Goal: Task Accomplishment & Management: Manage account settings

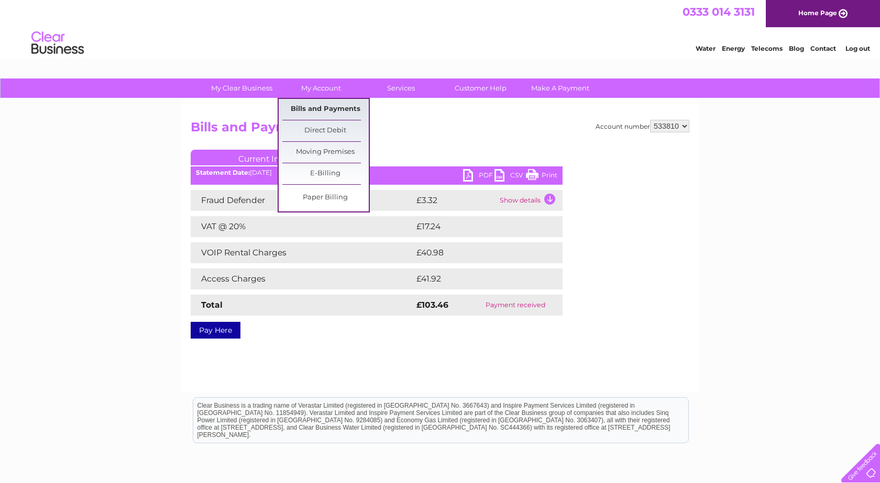
click at [319, 108] on link "Bills and Payments" at bounding box center [325, 109] width 86 height 21
click at [349, 110] on link "Bills and Payments" at bounding box center [325, 109] width 86 height 21
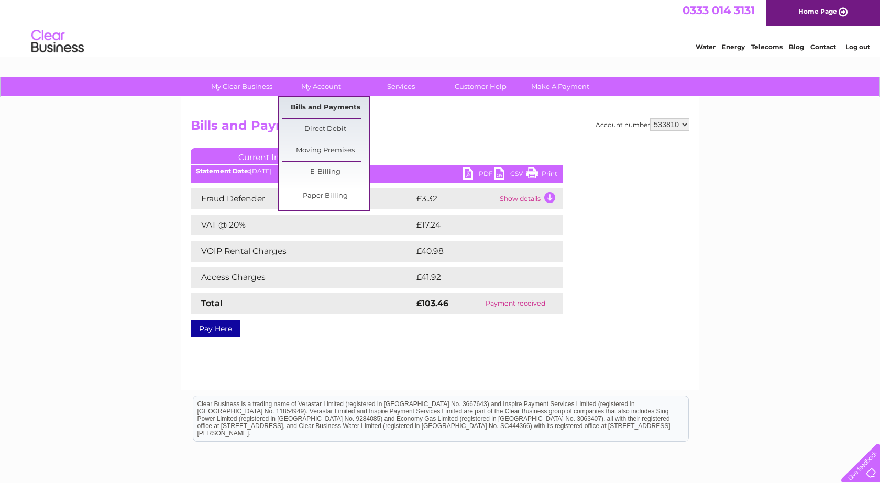
click at [335, 104] on link "Bills and Payments" at bounding box center [325, 107] width 86 height 21
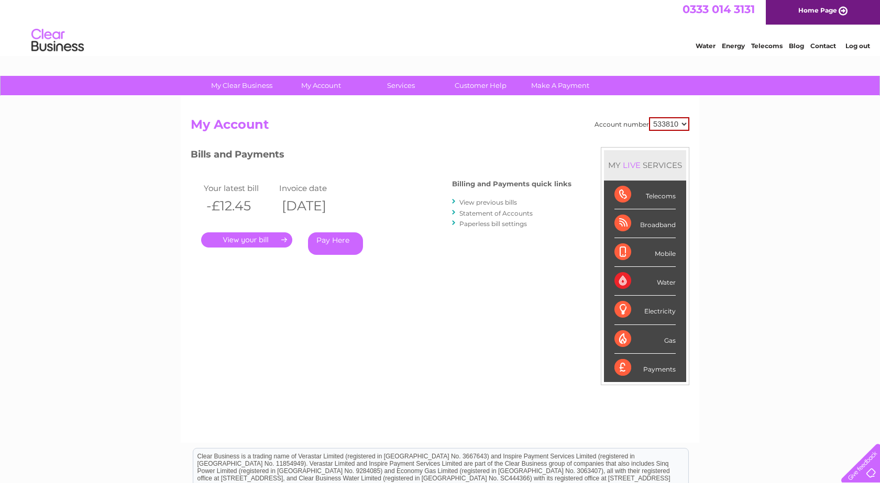
scroll to position [34, 0]
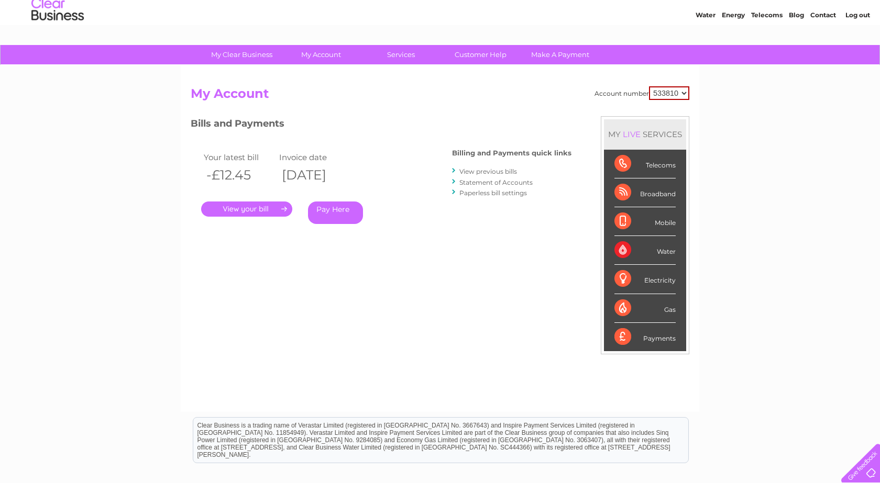
click at [484, 172] on link "View previous bills" at bounding box center [488, 172] width 58 height 8
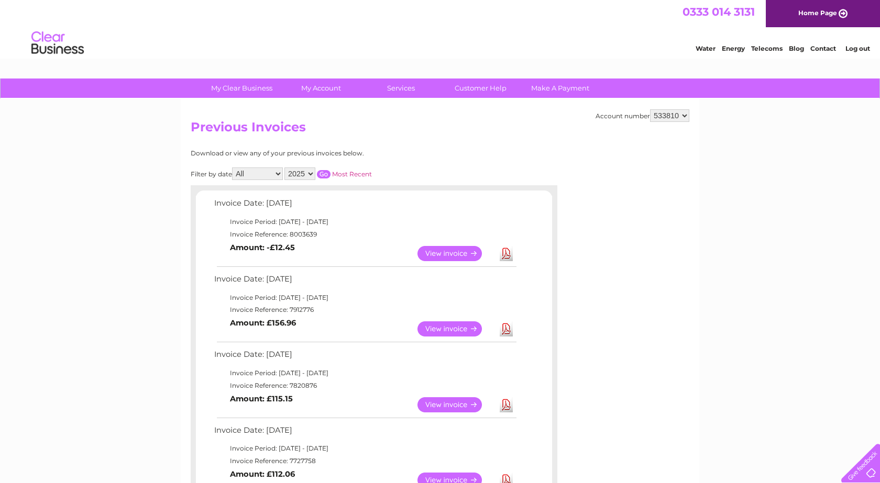
select select "5"
select select "2024"
click at [330, 171] on input "button" at bounding box center [324, 174] width 14 height 8
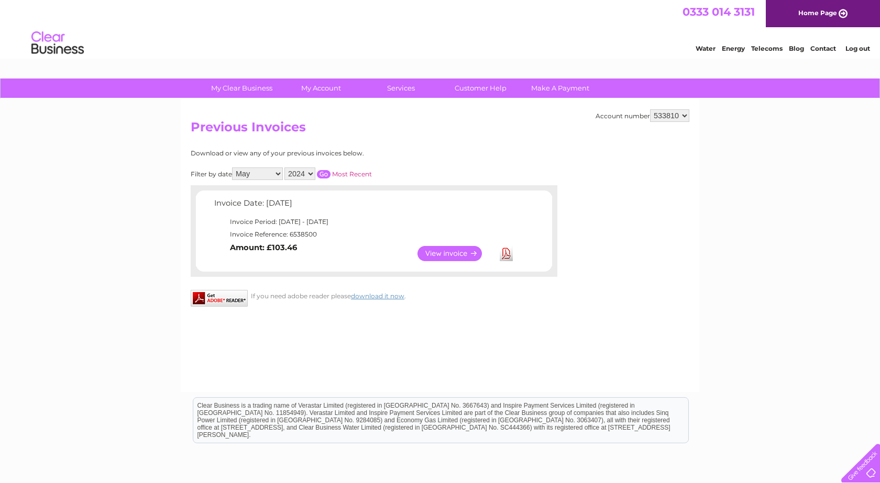
click at [453, 251] on link "View" at bounding box center [455, 253] width 77 height 15
click at [330, 171] on input "button" at bounding box center [324, 174] width 14 height 8
click at [463, 249] on link "View" at bounding box center [455, 253] width 77 height 15
click at [330, 171] on input "button" at bounding box center [324, 174] width 14 height 8
click at [450, 250] on link "View" at bounding box center [455, 253] width 77 height 15
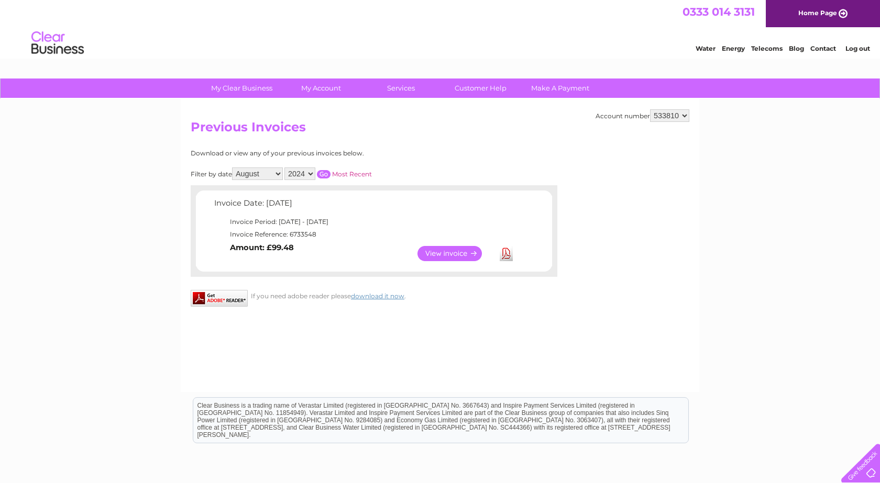
click at [452, 248] on link "View" at bounding box center [455, 253] width 77 height 15
click at [452, 247] on link "View" at bounding box center [455, 253] width 77 height 15
click at [460, 251] on link "View" at bounding box center [455, 253] width 77 height 15
click at [330, 171] on input "button" at bounding box center [324, 174] width 14 height 8
click at [441, 251] on link "View" at bounding box center [455, 253] width 77 height 15
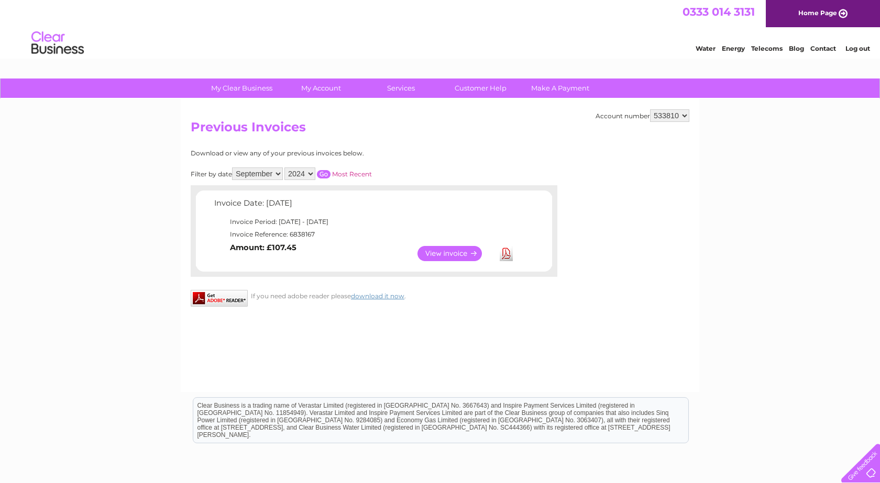
click at [330, 170] on input "button" at bounding box center [324, 174] width 14 height 8
click at [437, 249] on link "View" at bounding box center [455, 253] width 77 height 15
click at [465, 251] on link "View" at bounding box center [455, 253] width 77 height 15
click at [449, 252] on link "View" at bounding box center [455, 253] width 77 height 15
click at [330, 171] on input "button" at bounding box center [324, 174] width 14 height 8
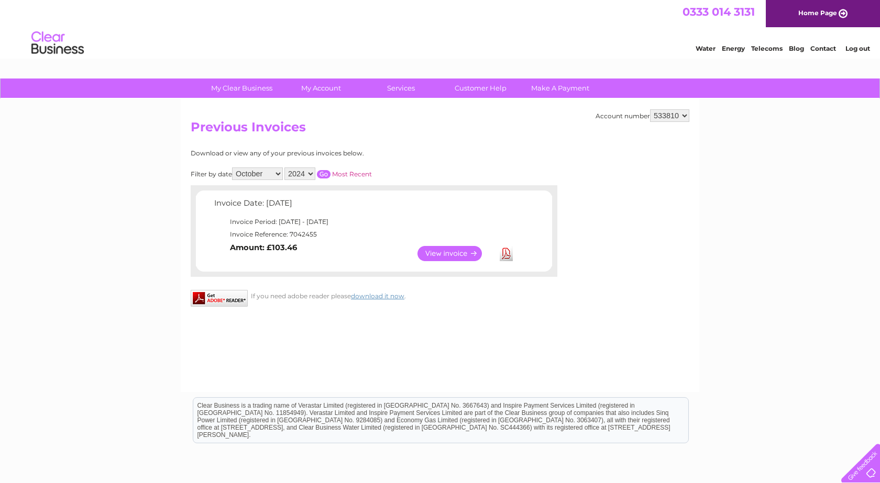
click at [330, 172] on input "button" at bounding box center [324, 174] width 14 height 8
click at [440, 248] on link "View" at bounding box center [455, 253] width 77 height 15
click at [330, 170] on input "button" at bounding box center [324, 174] width 14 height 8
click at [464, 251] on link "View" at bounding box center [455, 253] width 77 height 15
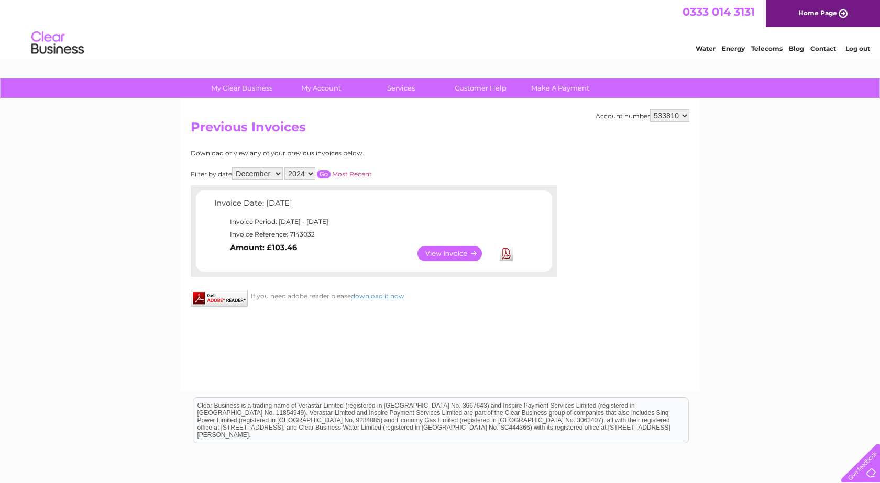
click at [330, 170] on input "button" at bounding box center [324, 174] width 14 height 8
click at [451, 248] on link "View" at bounding box center [455, 253] width 77 height 15
select select "1"
select select "2025"
click at [330, 172] on input "button" at bounding box center [324, 174] width 14 height 8
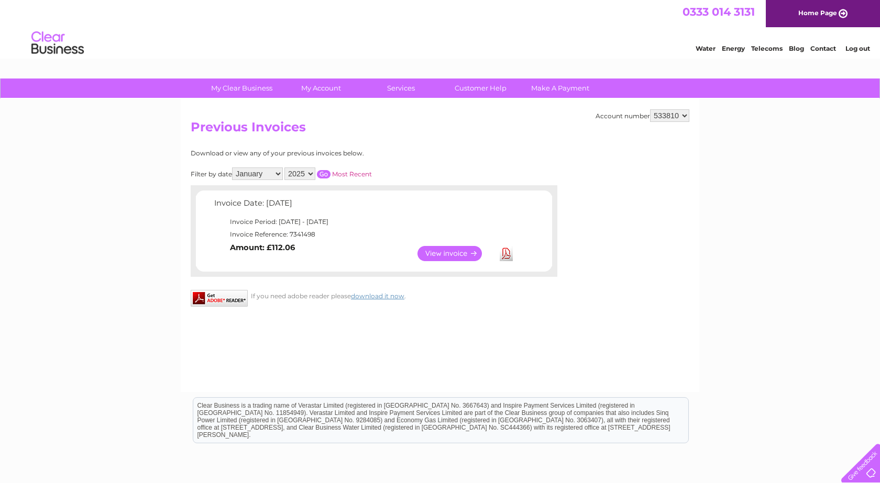
click at [431, 247] on link "View" at bounding box center [455, 253] width 77 height 15
click at [330, 171] on input "button" at bounding box center [324, 174] width 14 height 8
click at [470, 254] on link "View" at bounding box center [455, 253] width 77 height 15
click at [330, 171] on input "button" at bounding box center [324, 174] width 14 height 8
click at [462, 248] on link "View" at bounding box center [455, 253] width 77 height 15
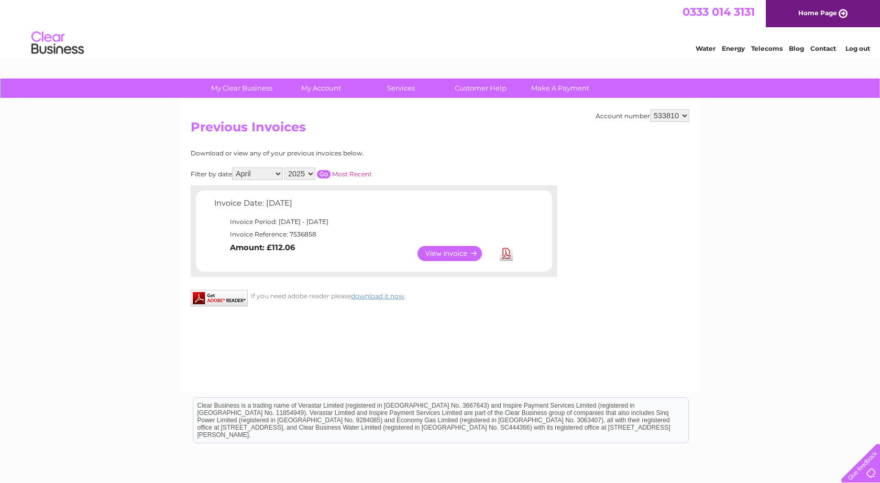
click at [330, 170] on input "button" at bounding box center [324, 174] width 14 height 8
click at [438, 251] on link "View" at bounding box center [455, 253] width 77 height 15
click at [466, 246] on link "View" at bounding box center [455, 253] width 77 height 15
click at [330, 170] on input "button" at bounding box center [324, 174] width 14 height 8
click at [447, 248] on link "View" at bounding box center [455, 253] width 77 height 15
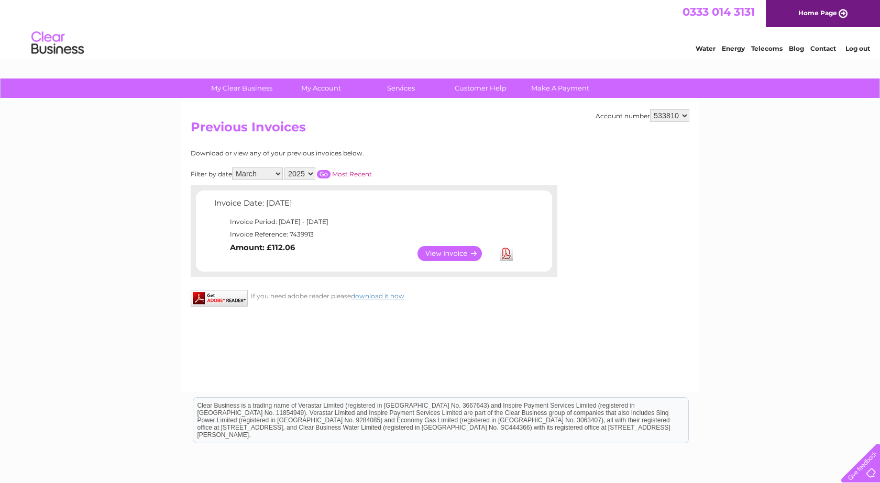
click at [330, 170] on input "button" at bounding box center [324, 174] width 14 height 8
click at [445, 250] on link "View" at bounding box center [455, 253] width 77 height 15
click at [437, 248] on link "View" at bounding box center [455, 253] width 77 height 15
click at [330, 171] on input "button" at bounding box center [324, 174] width 14 height 8
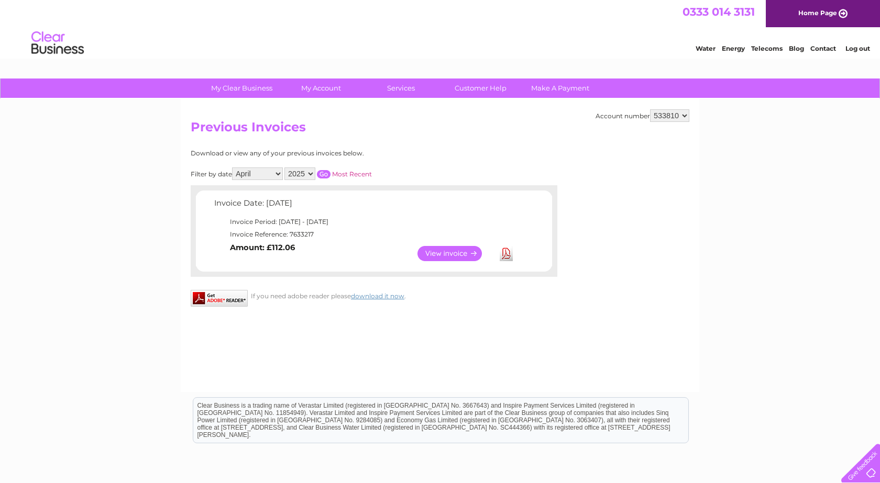
click at [426, 247] on link "View" at bounding box center [455, 253] width 77 height 15
click at [330, 172] on input "button" at bounding box center [324, 174] width 14 height 8
click at [432, 250] on link "View" at bounding box center [455, 253] width 77 height 15
click at [330, 170] on input "button" at bounding box center [324, 174] width 14 height 8
click at [448, 246] on link "View" at bounding box center [455, 253] width 77 height 15
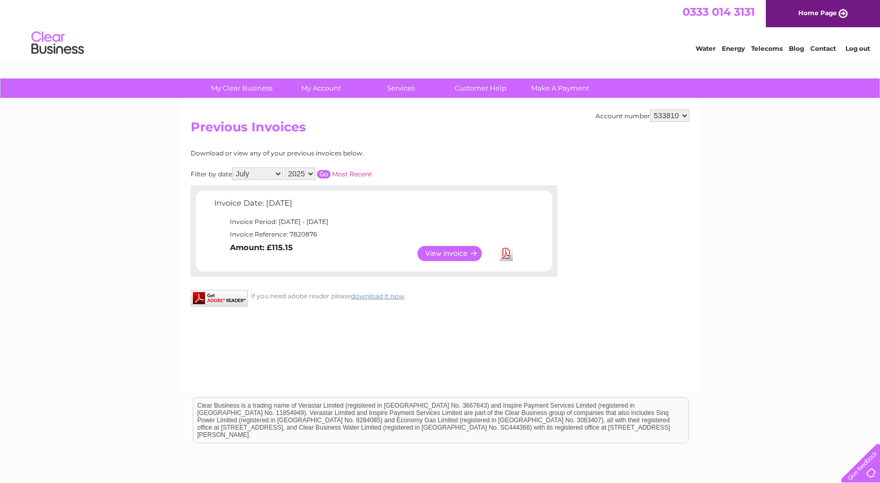
click at [330, 170] on input "button" at bounding box center [324, 174] width 14 height 8
click at [459, 253] on link "View" at bounding box center [455, 253] width 77 height 15
select select "5"
click at [330, 170] on input "button" at bounding box center [324, 174] width 14 height 8
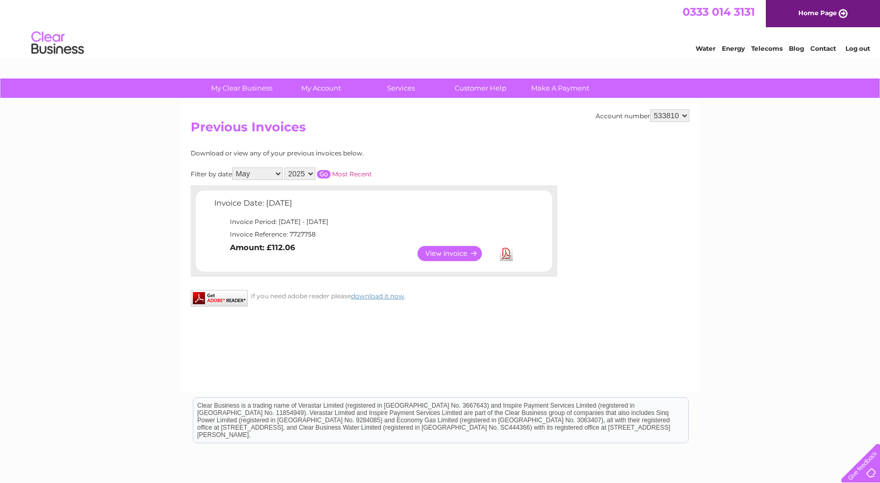
click at [429, 250] on link "View" at bounding box center [455, 253] width 77 height 15
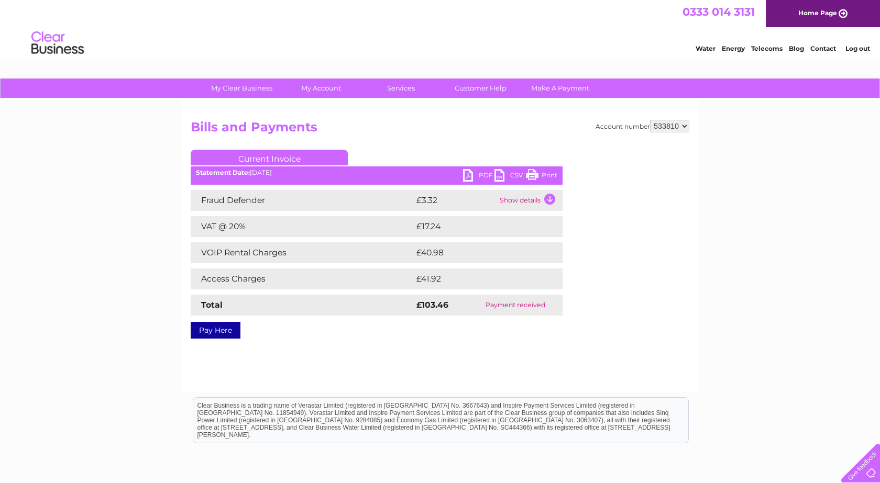
click at [373, 196] on td "Fraud Defender" at bounding box center [302, 200] width 223 height 21
